Goal: Navigation & Orientation: Find specific page/section

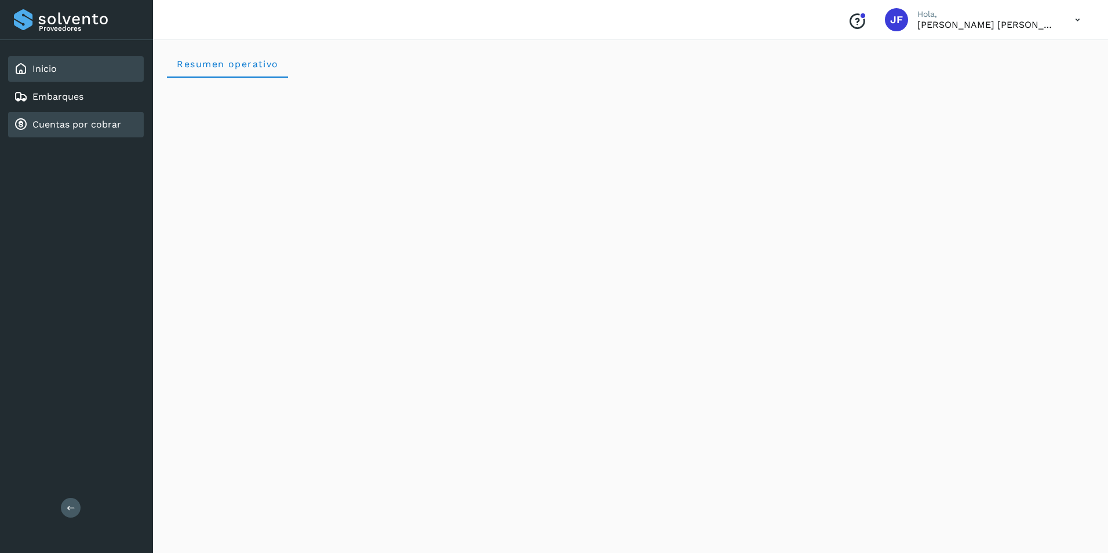
click at [83, 127] on link "Cuentas por cobrar" at bounding box center [76, 124] width 89 height 11
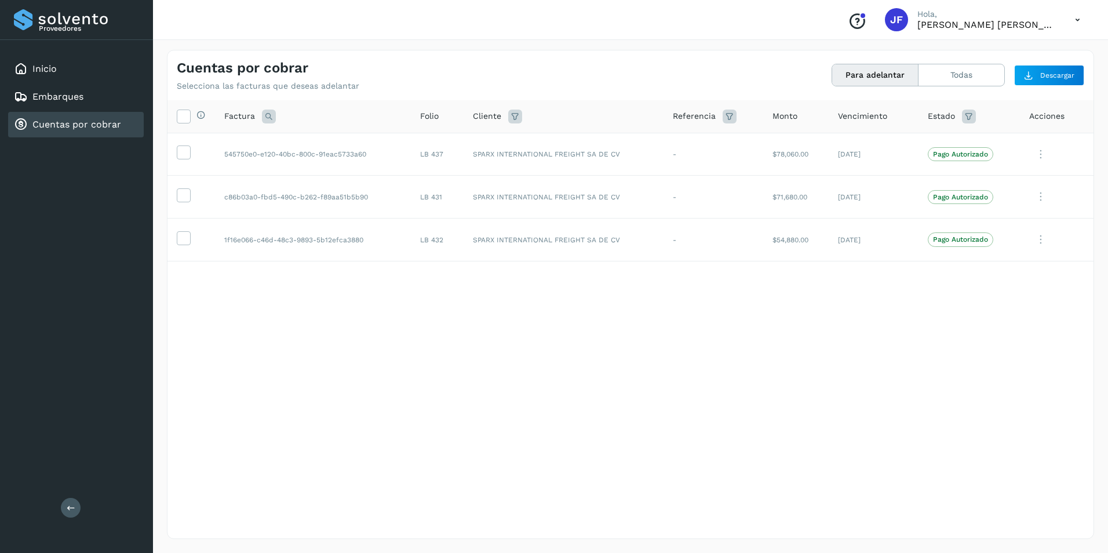
click at [1075, 19] on icon at bounding box center [1078, 20] width 24 height 24
click at [1008, 49] on div "Cerrar sesión" at bounding box center [1020, 52] width 138 height 22
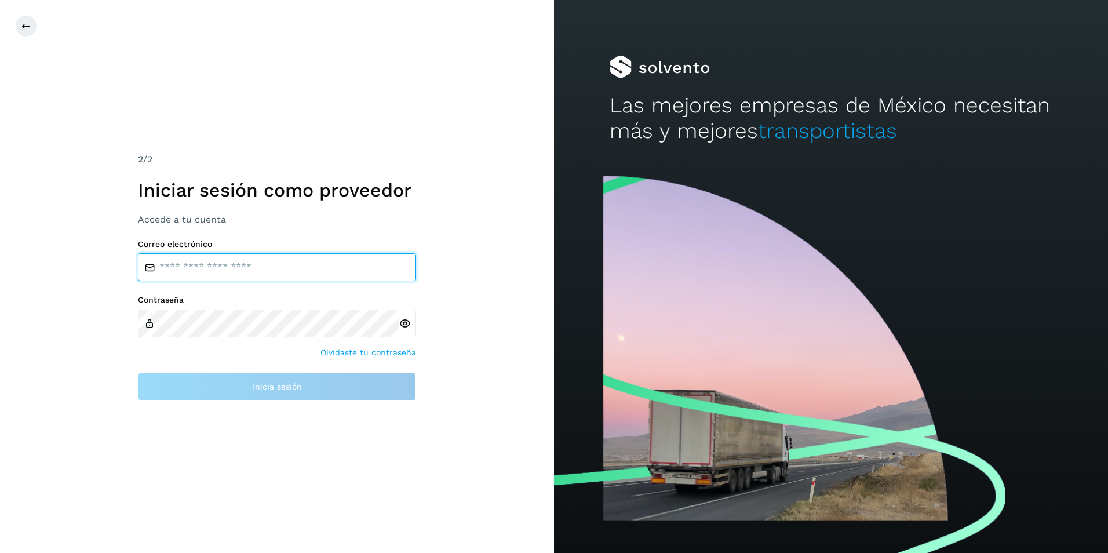
type input "**********"
